Goal: Information Seeking & Learning: Learn about a topic

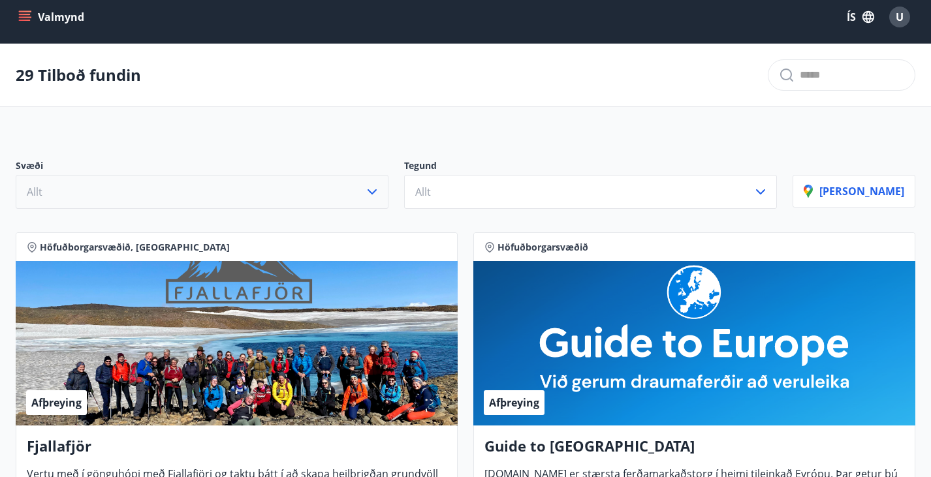
scroll to position [11, 0]
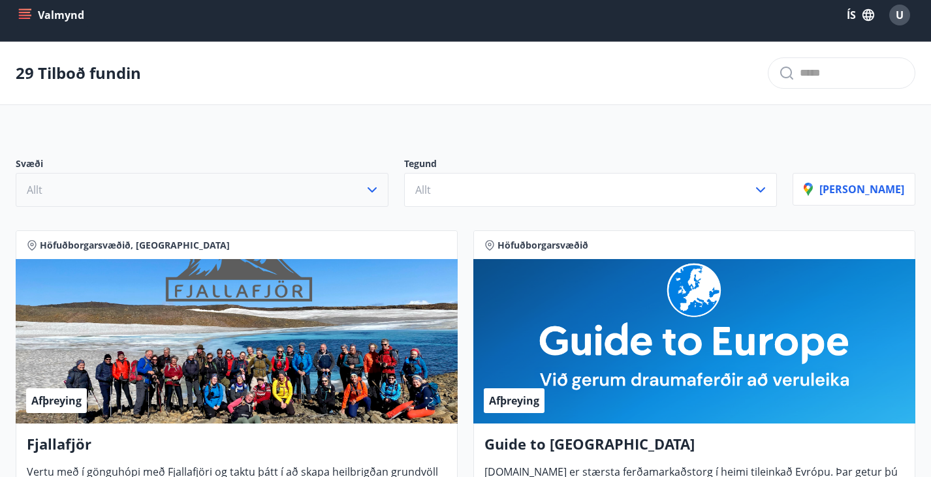
click at [150, 206] on button "Allt" at bounding box center [202, 190] width 373 height 34
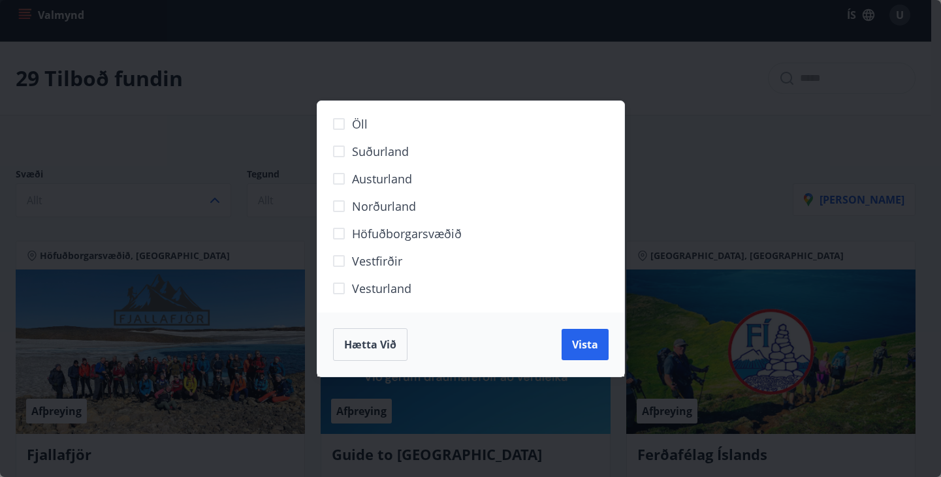
click at [811, 118] on div "Öll Suðurland [GEOGRAPHIC_DATA] Norðurland Höfuðborgarsvæðið [GEOGRAPHIC_DATA] …" at bounding box center [470, 238] width 941 height 477
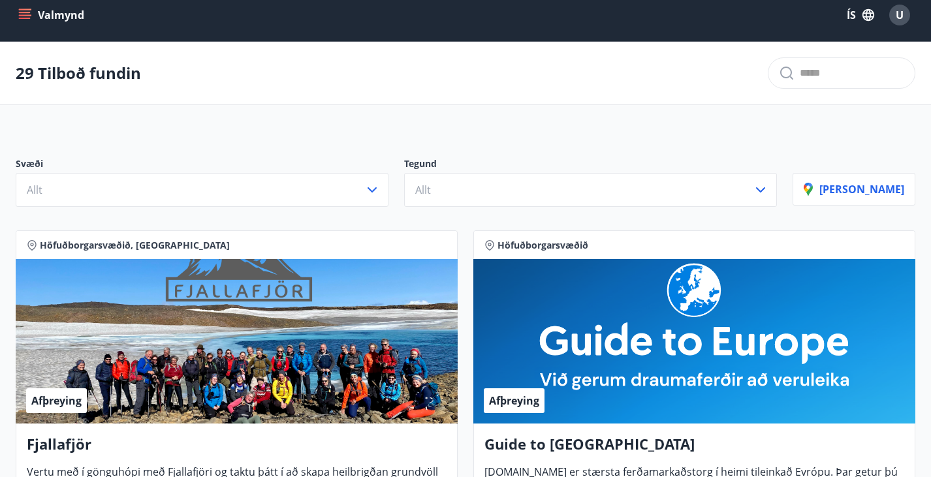
scroll to position [0, 0]
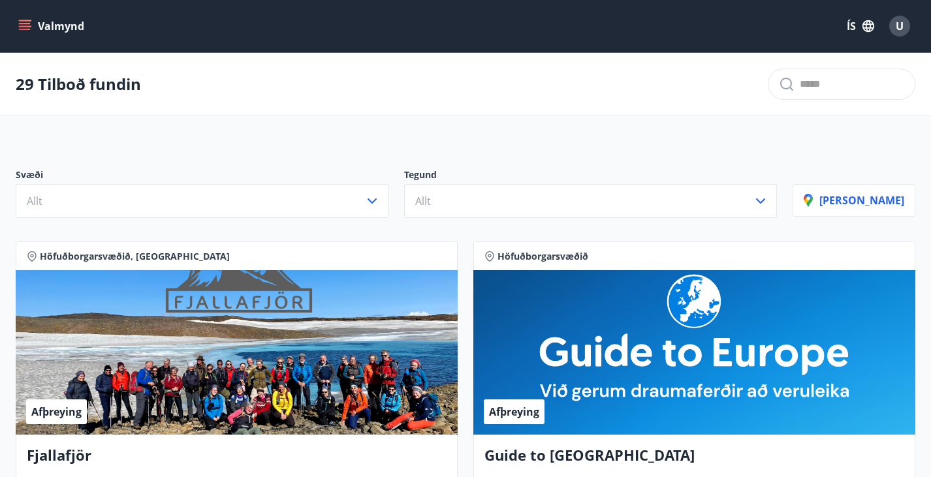
click at [31, 24] on button "Valmynd" at bounding box center [53, 26] width 74 height 24
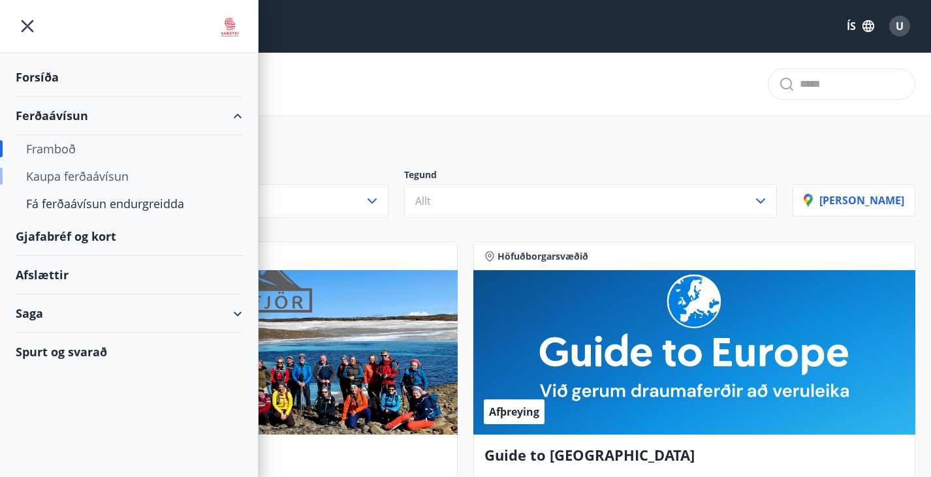
click at [77, 176] on div "Kaupa ferðaávísun" at bounding box center [129, 176] width 206 height 27
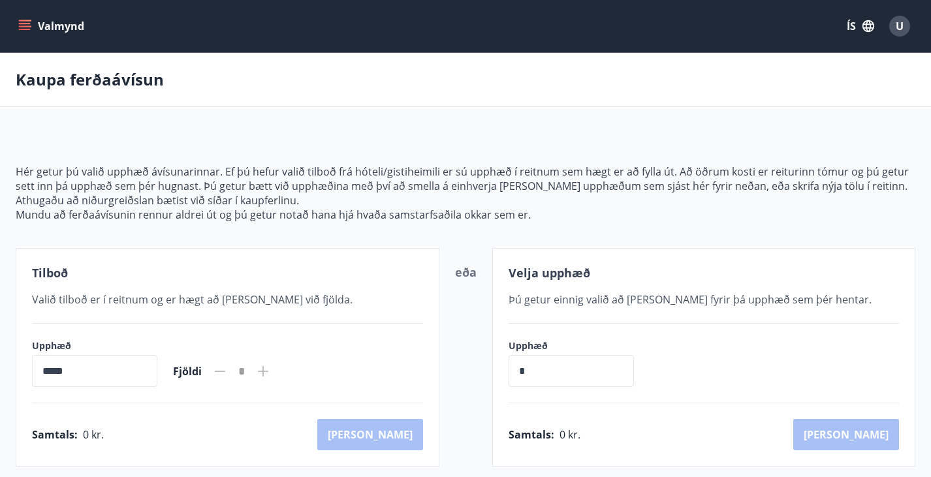
click at [27, 27] on icon "menu" at bounding box center [26, 25] width 14 height 1
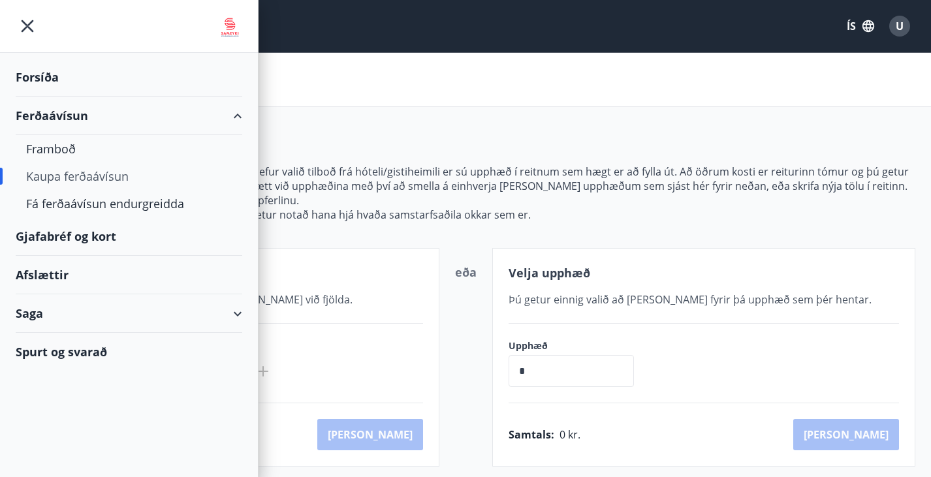
click at [31, 274] on div "Afslættir" at bounding box center [129, 275] width 227 height 39
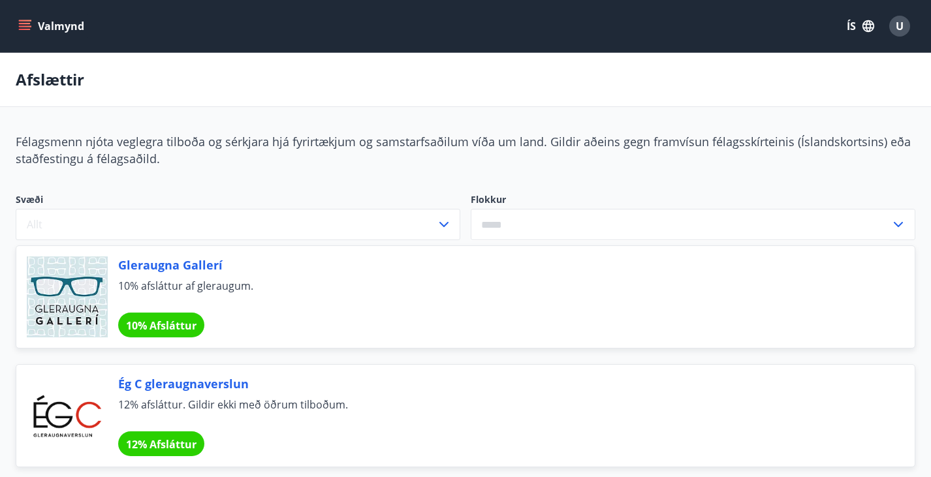
click at [30, 33] on button "Valmynd" at bounding box center [53, 26] width 74 height 24
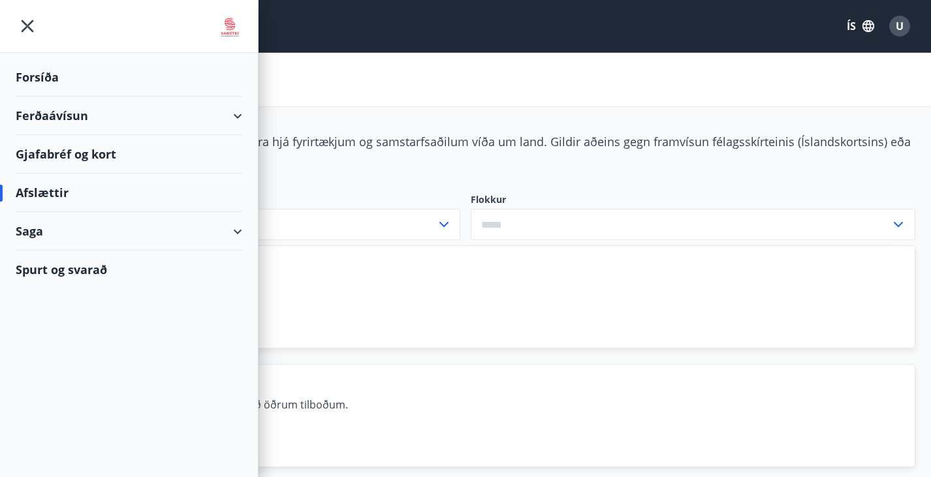
click at [31, 231] on div "Saga" at bounding box center [129, 231] width 227 height 39
click at [46, 263] on div "Ferðaávísun" at bounding box center [129, 264] width 206 height 27
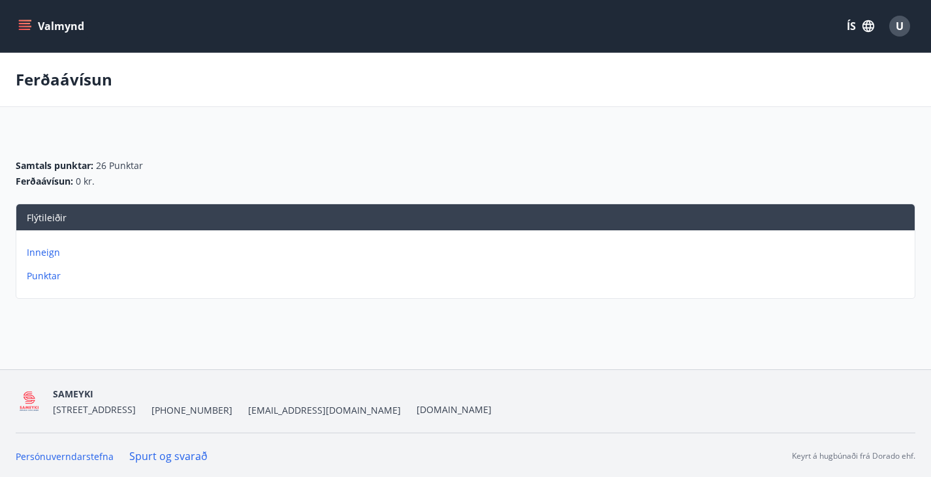
click at [28, 22] on icon "menu" at bounding box center [24, 26] width 13 height 13
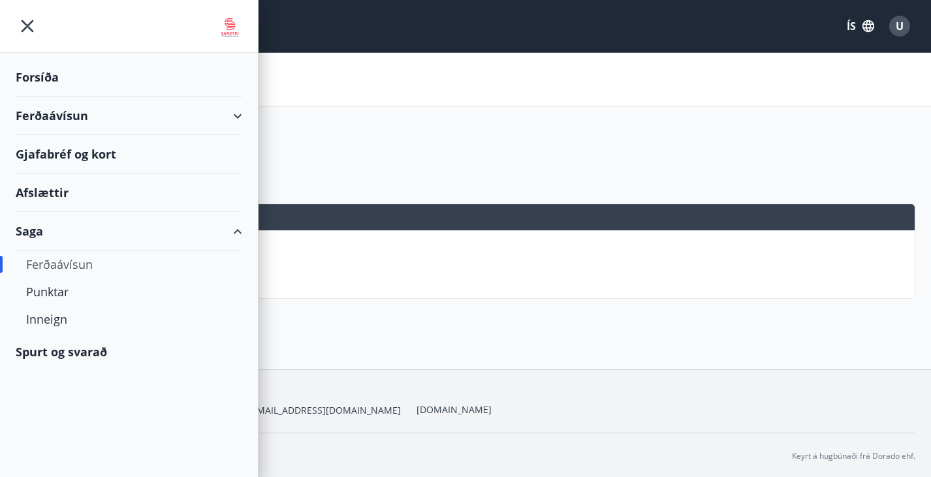
click at [31, 189] on div "Afslættir" at bounding box center [129, 193] width 227 height 39
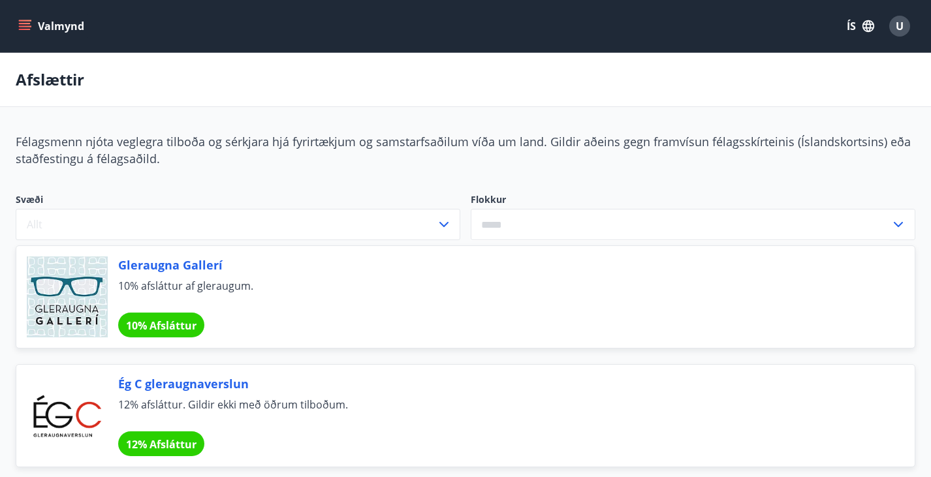
click at [24, 20] on icon "menu" at bounding box center [24, 26] width 13 height 13
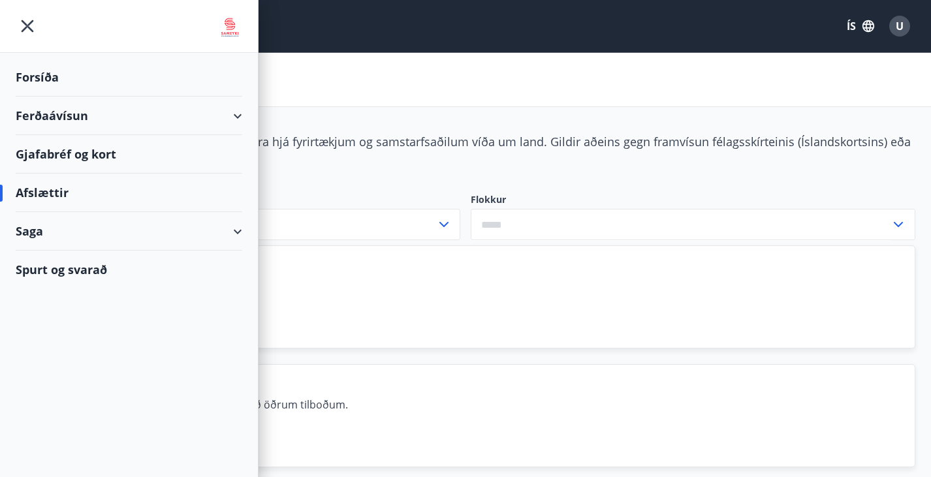
click at [43, 112] on div "Ferðaávísun" at bounding box center [129, 116] width 227 height 39
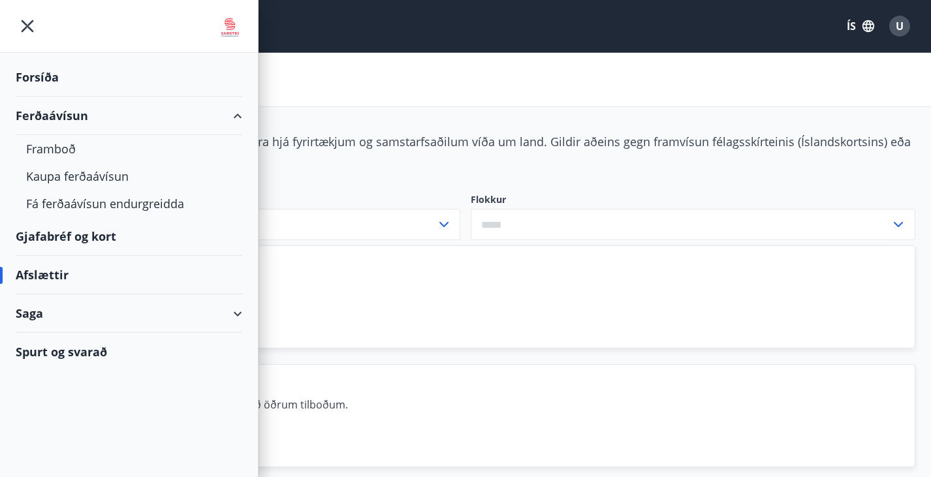
click at [42, 76] on div "Forsíða" at bounding box center [129, 77] width 227 height 39
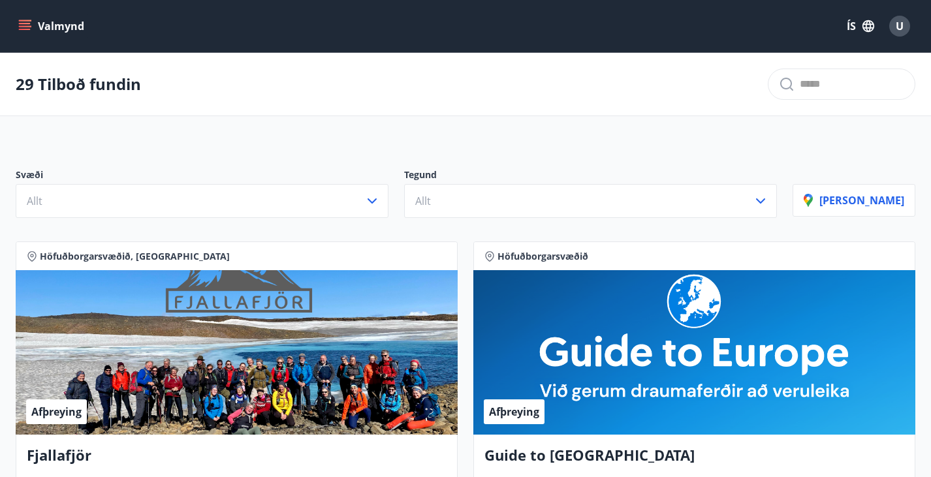
click at [24, 26] on icon "menu" at bounding box center [26, 25] width 14 height 1
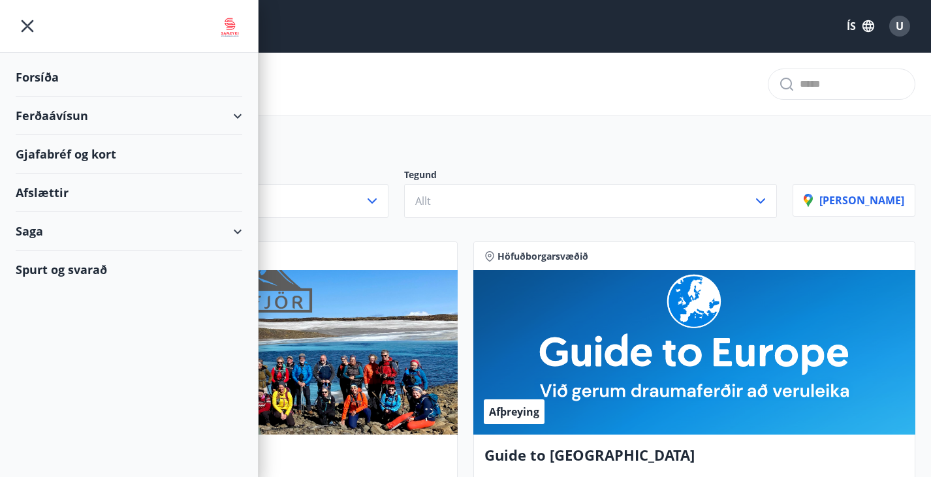
click at [35, 270] on div "Spurt og svarað" at bounding box center [129, 270] width 227 height 38
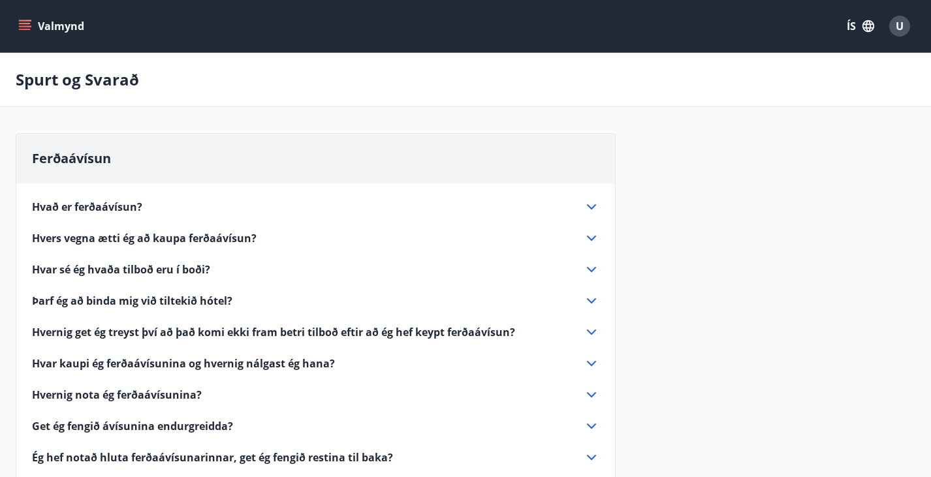
click at [590, 215] on icon at bounding box center [592, 207] width 16 height 16
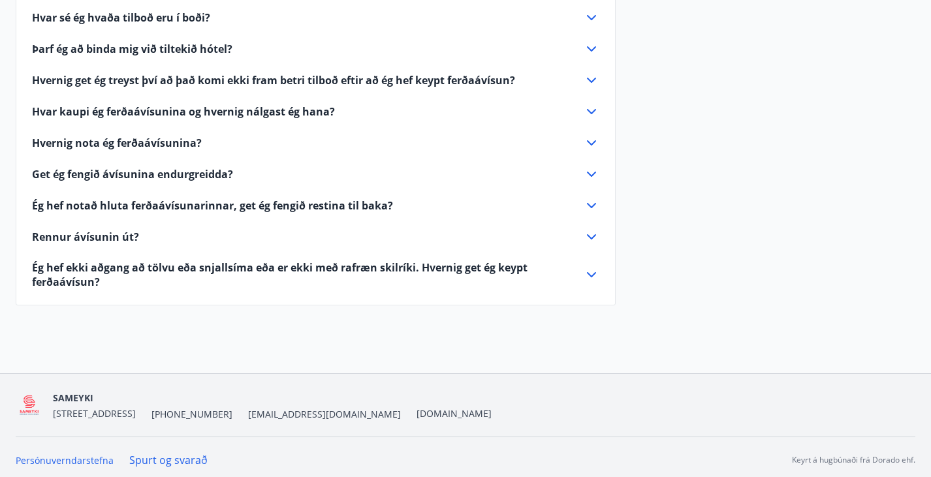
scroll to position [304, 0]
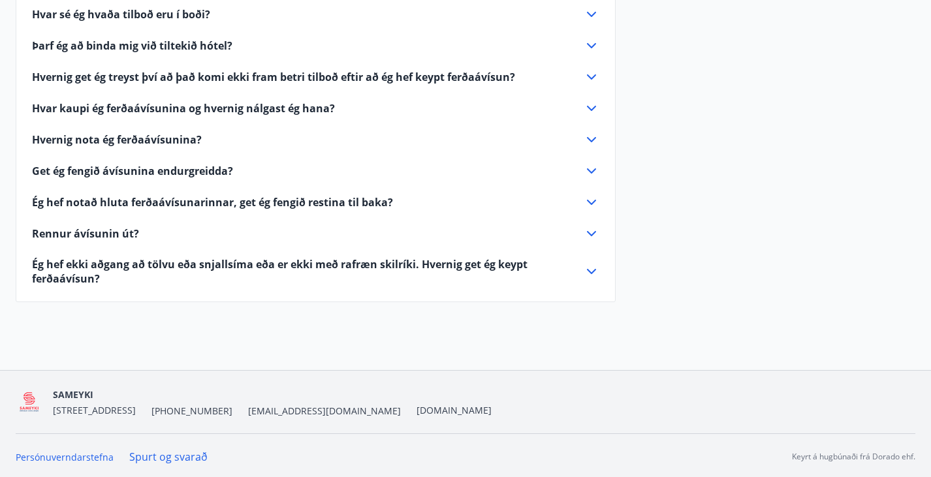
click at [590, 242] on icon at bounding box center [592, 234] width 16 height 16
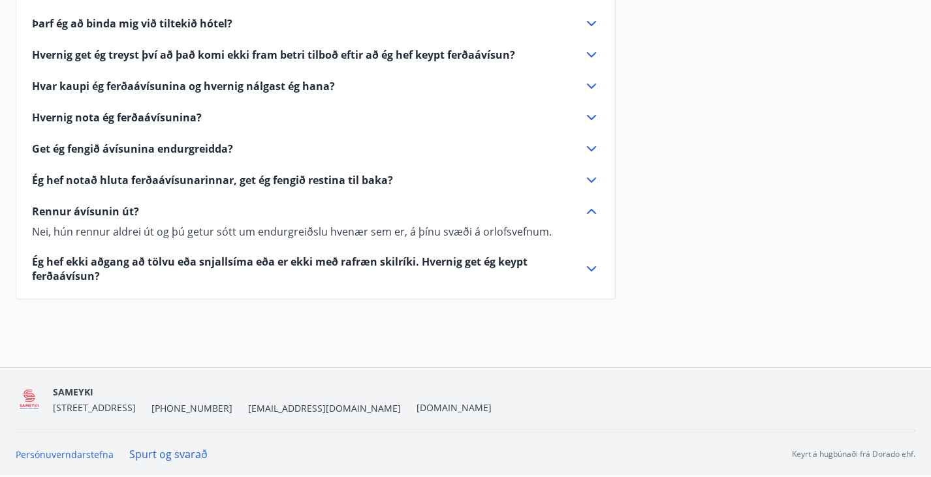
scroll to position [295, 0]
click at [591, 180] on icon at bounding box center [592, 180] width 16 height 16
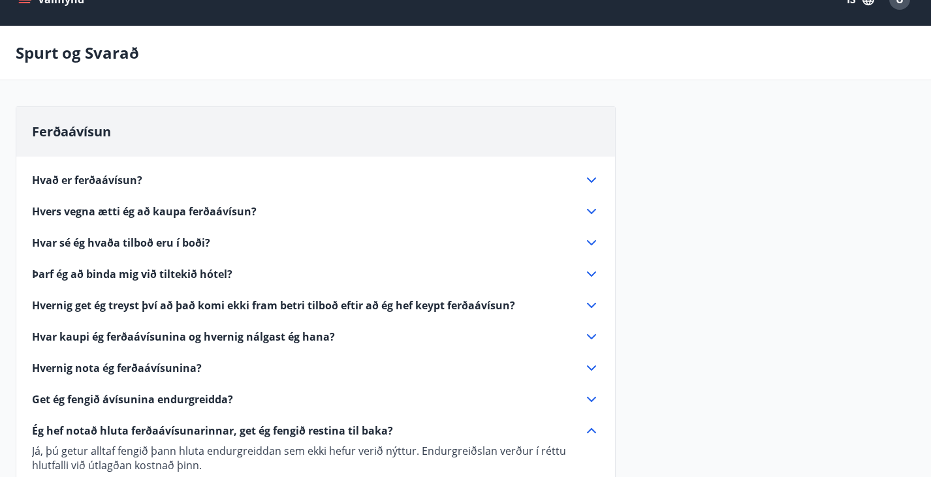
scroll to position [0, 0]
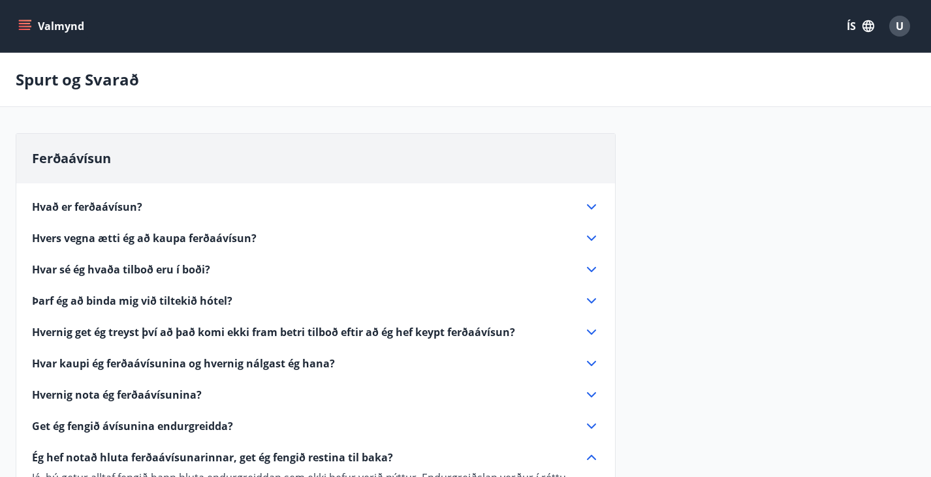
click at [26, 26] on icon "menu" at bounding box center [26, 25] width 14 height 1
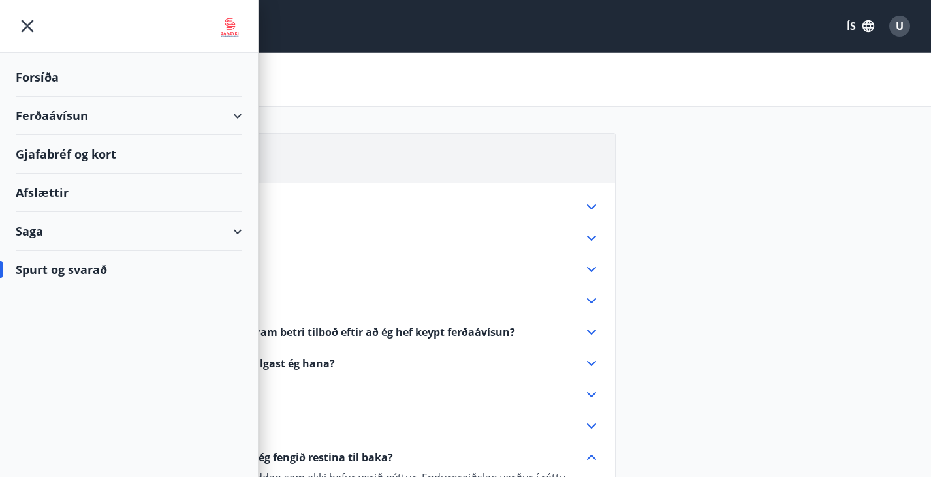
click at [227, 116] on div "Ferðaávísun" at bounding box center [129, 116] width 227 height 39
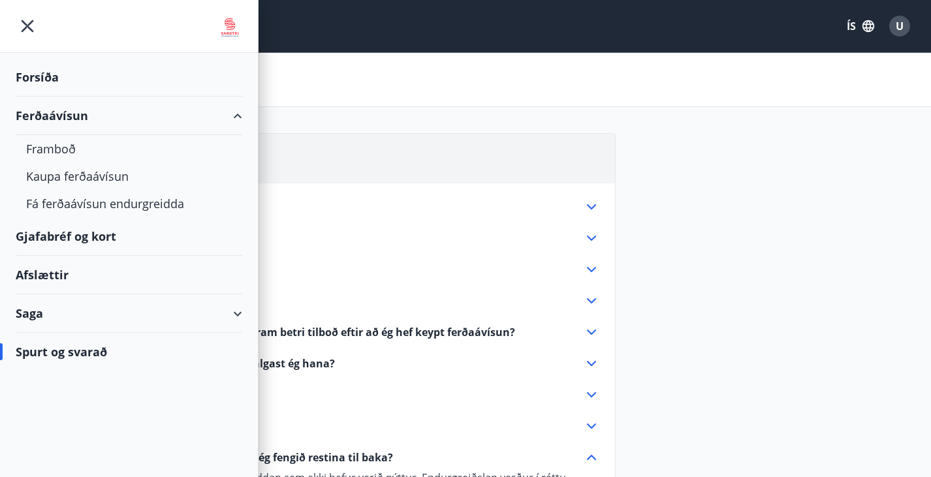
click at [30, 280] on div "Afslættir" at bounding box center [129, 275] width 227 height 39
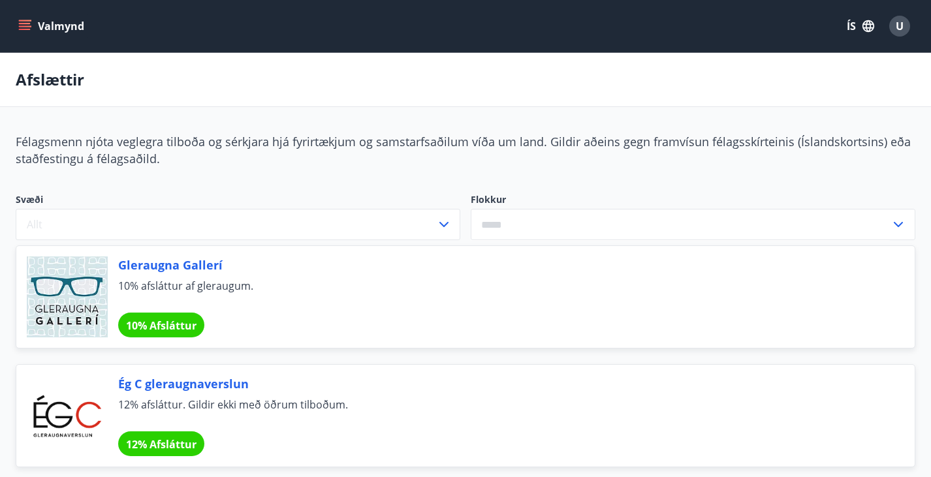
click at [25, 29] on icon "menu" at bounding box center [25, 29] width 12 height 1
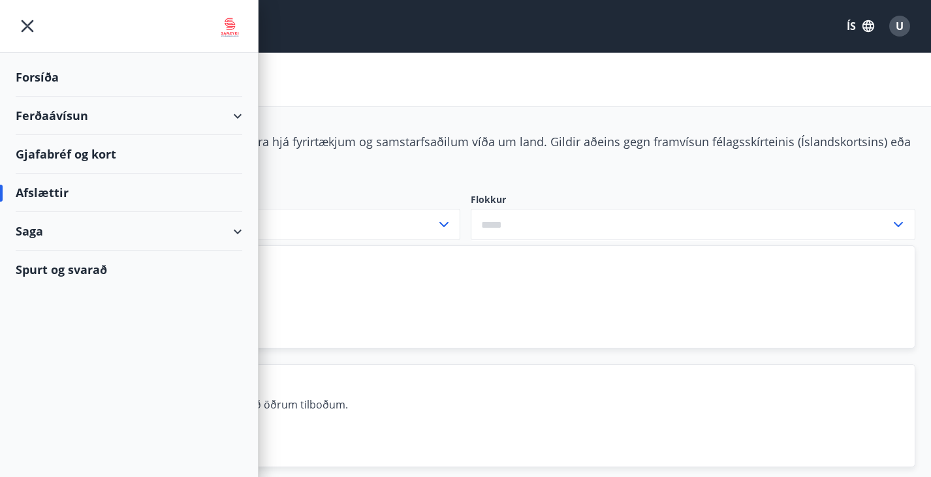
click at [222, 230] on div "Saga" at bounding box center [129, 231] width 227 height 39
click at [225, 116] on div "Ferðaávísun" at bounding box center [129, 116] width 227 height 39
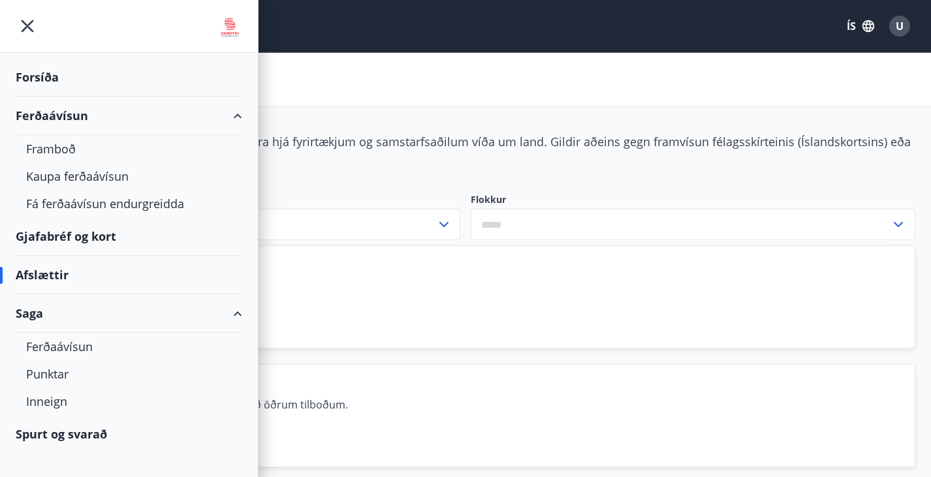
click at [27, 27] on icon "menu" at bounding box center [28, 26] width 12 height 12
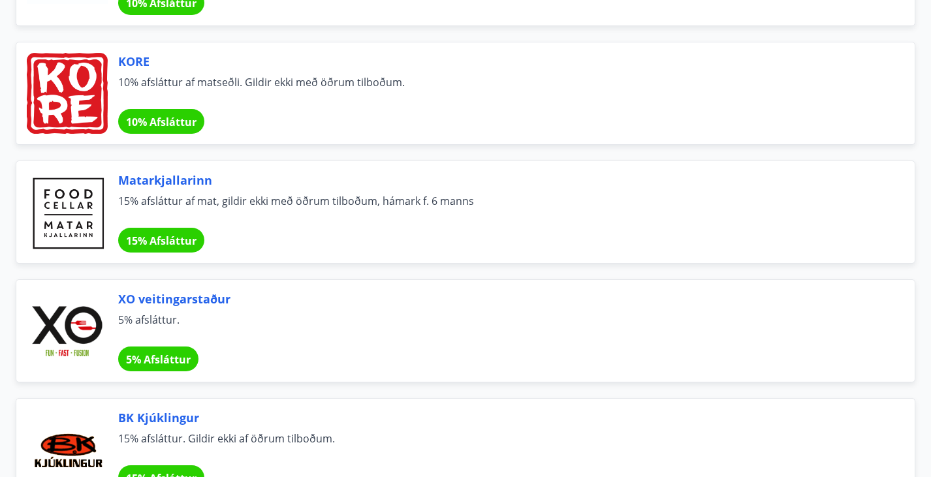
scroll to position [1953, 0]
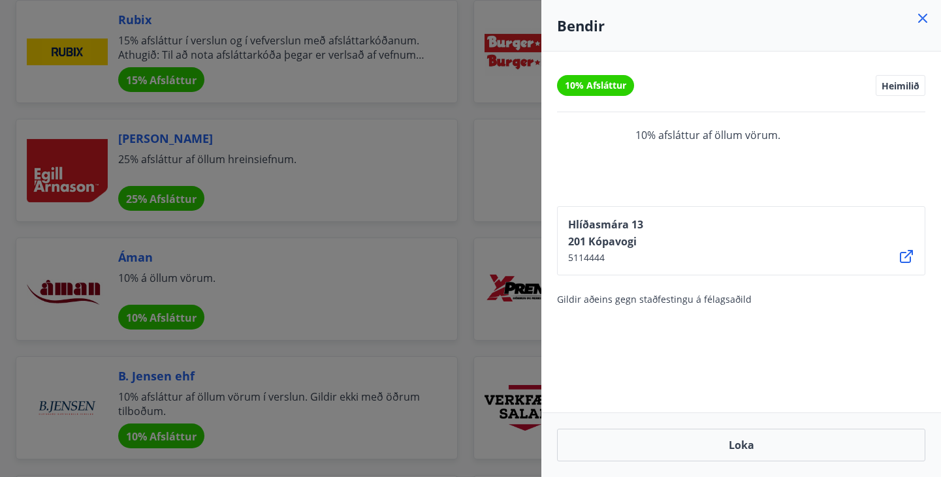
click at [927, 16] on icon at bounding box center [923, 18] width 16 height 16
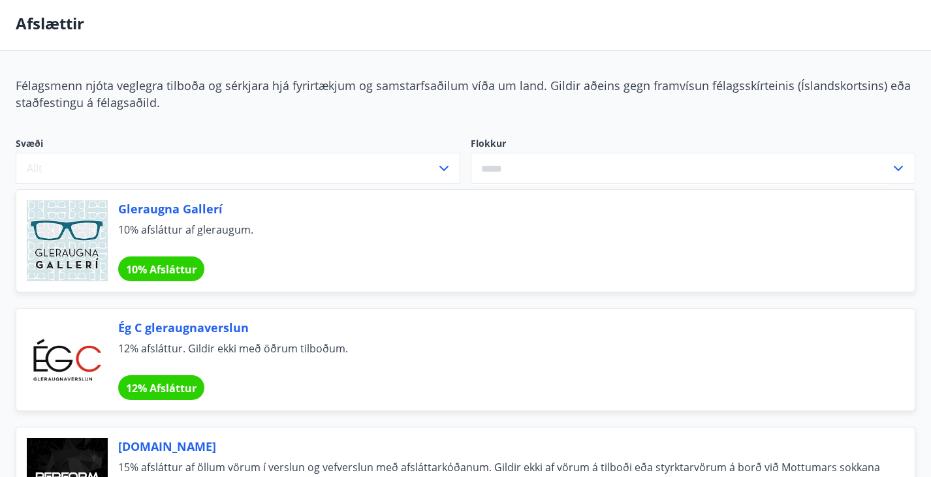
scroll to position [0, 0]
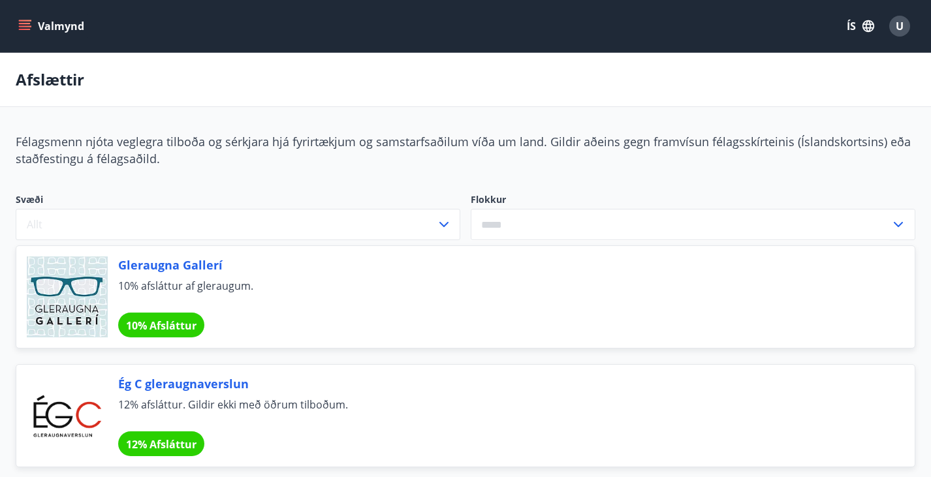
click at [24, 22] on icon "menu" at bounding box center [24, 26] width 13 height 13
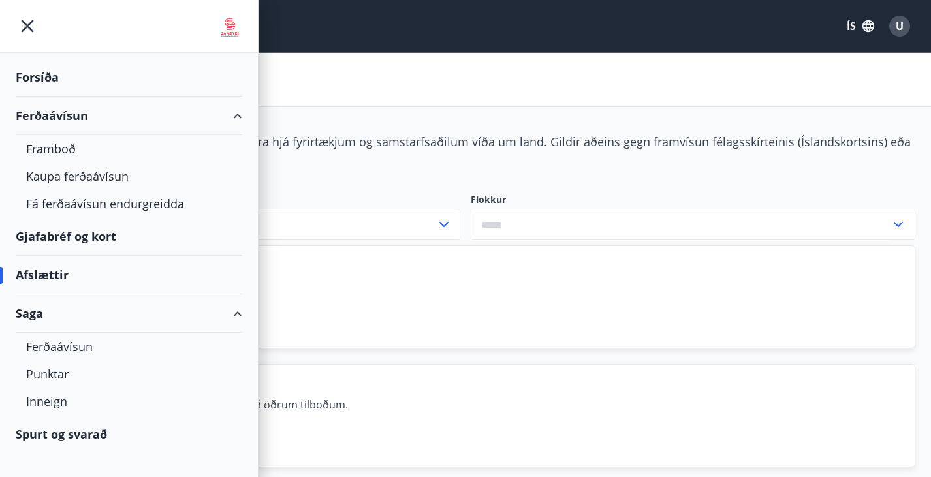
click at [29, 22] on icon "menu" at bounding box center [28, 26] width 24 height 24
